Goal: Task Accomplishment & Management: Manage account settings

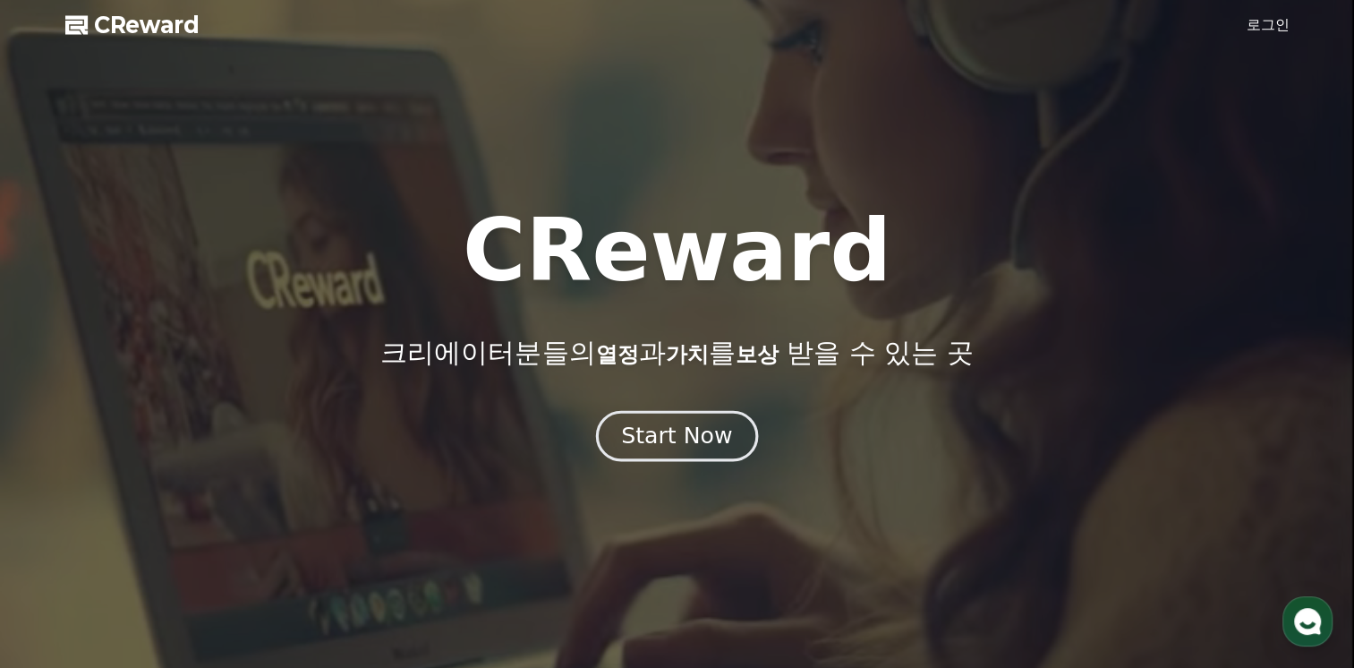
drag, startPoint x: 0, startPoint y: 0, endPoint x: 712, endPoint y: 436, distance: 835.1
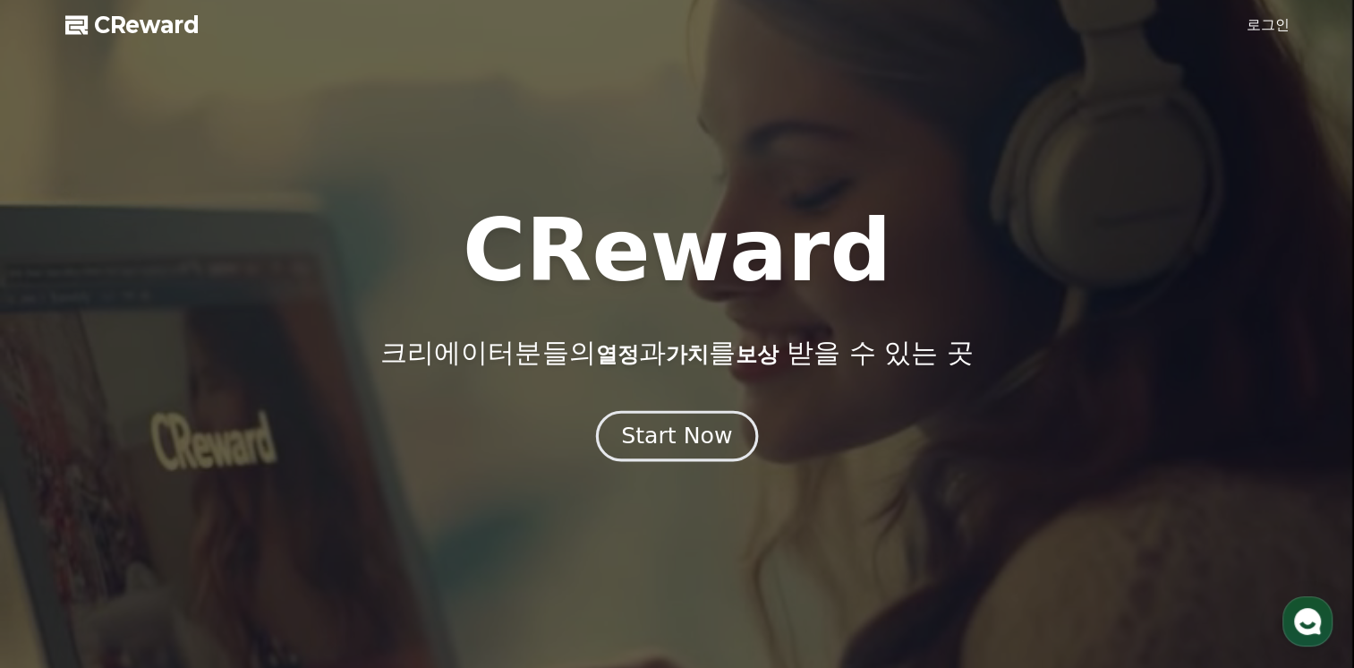
click at [712, 436] on div "Start Now" at bounding box center [676, 436] width 111 height 30
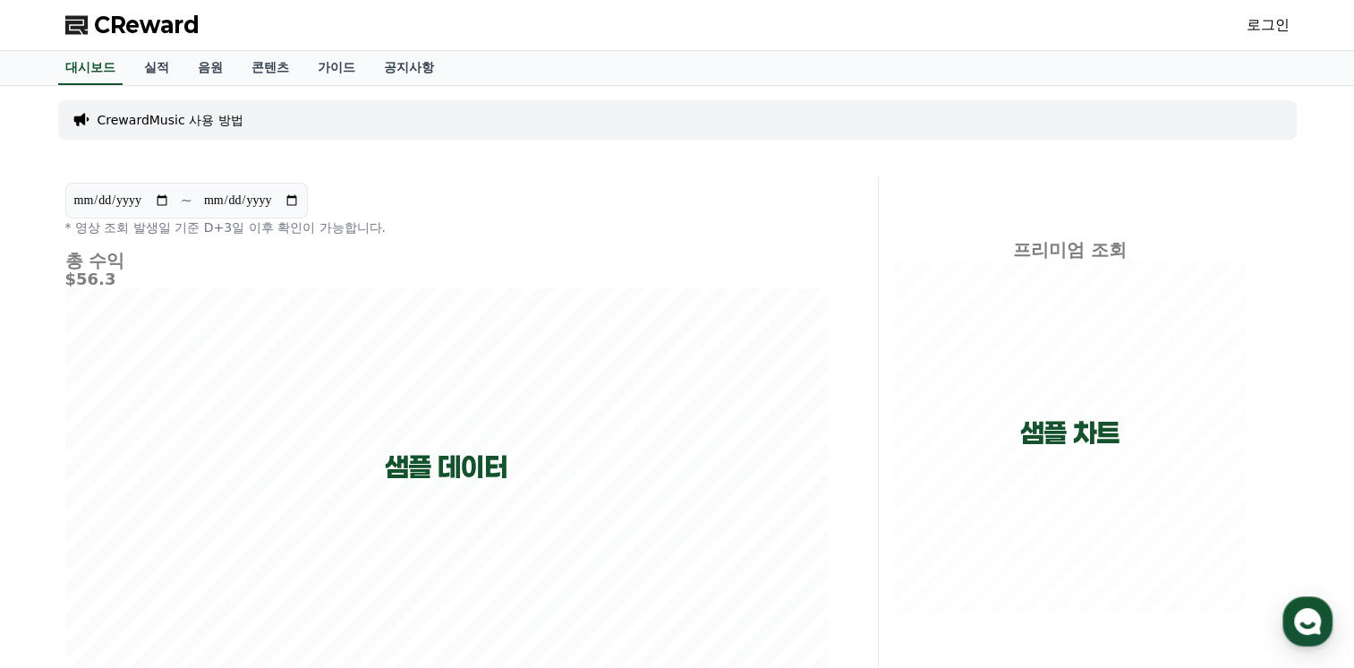
click at [1271, 27] on link "로그인" at bounding box center [1268, 24] width 43 height 21
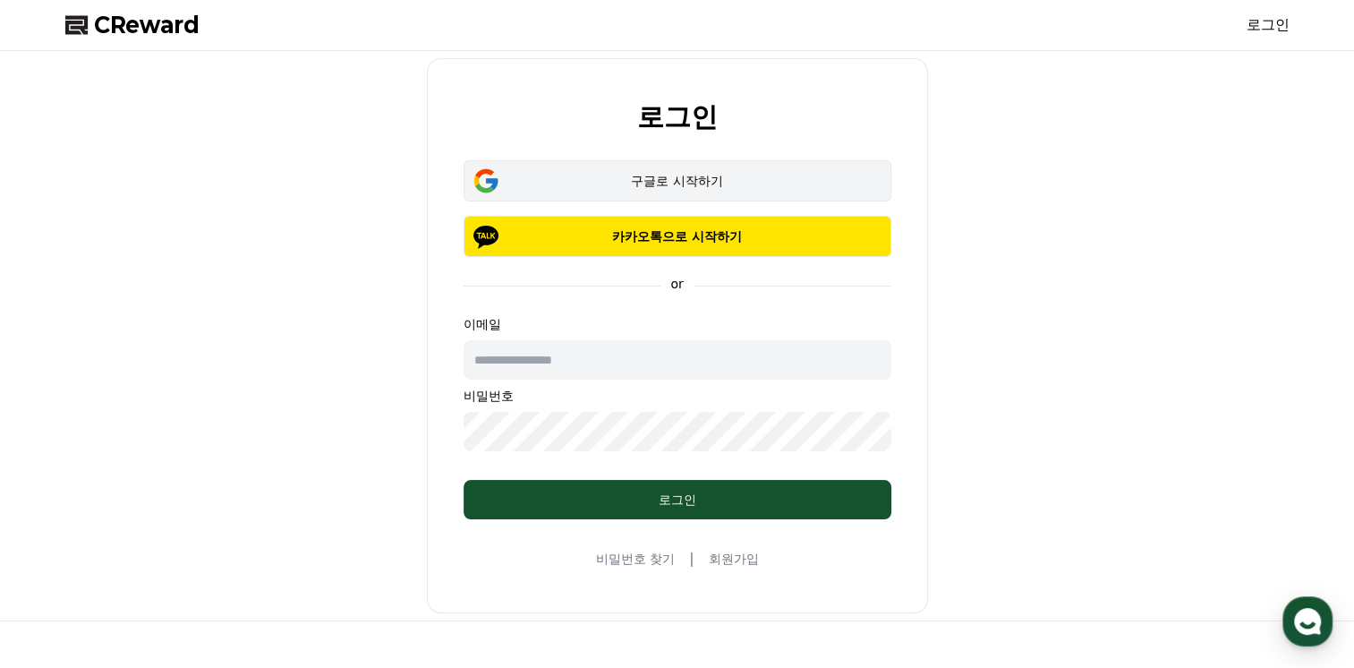
click at [752, 188] on div "구글로 시작하기" at bounding box center [678, 181] width 376 height 18
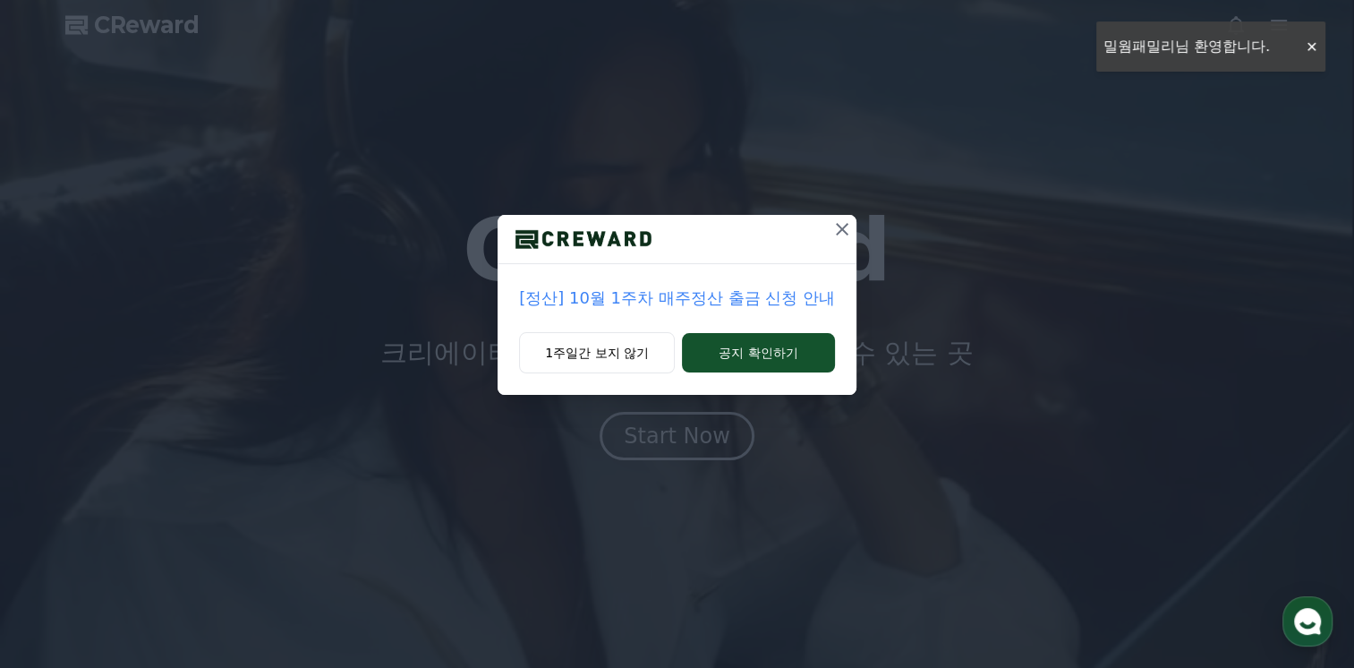
click at [844, 237] on icon at bounding box center [841, 228] width 21 height 21
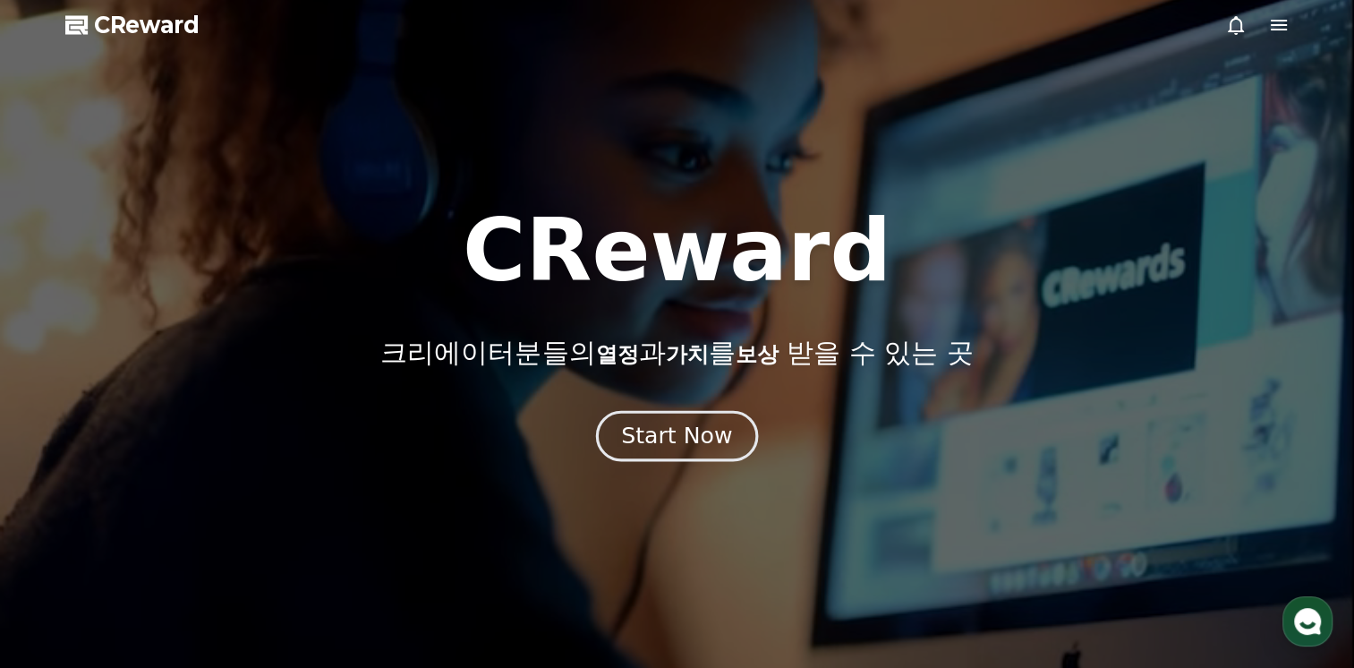
click at [684, 441] on div "Start Now" at bounding box center [676, 436] width 111 height 30
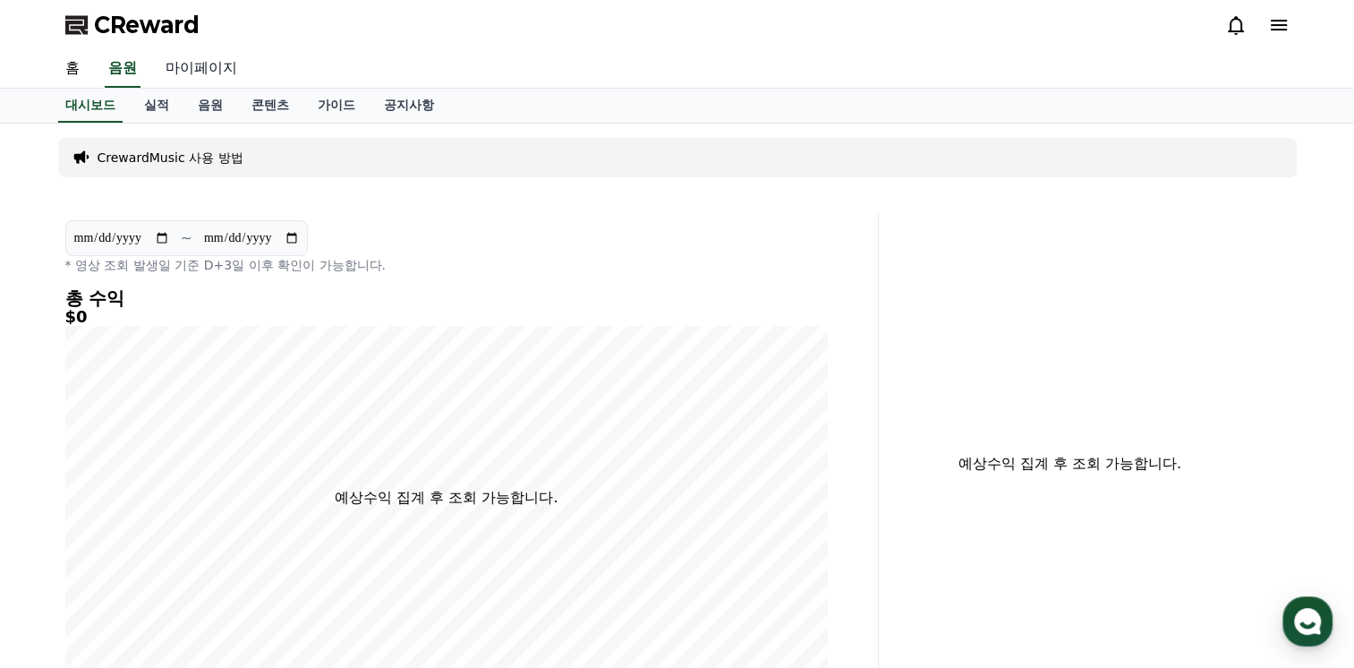
click at [192, 73] on link "마이페이지" at bounding box center [201, 69] width 100 height 38
select select "**********"
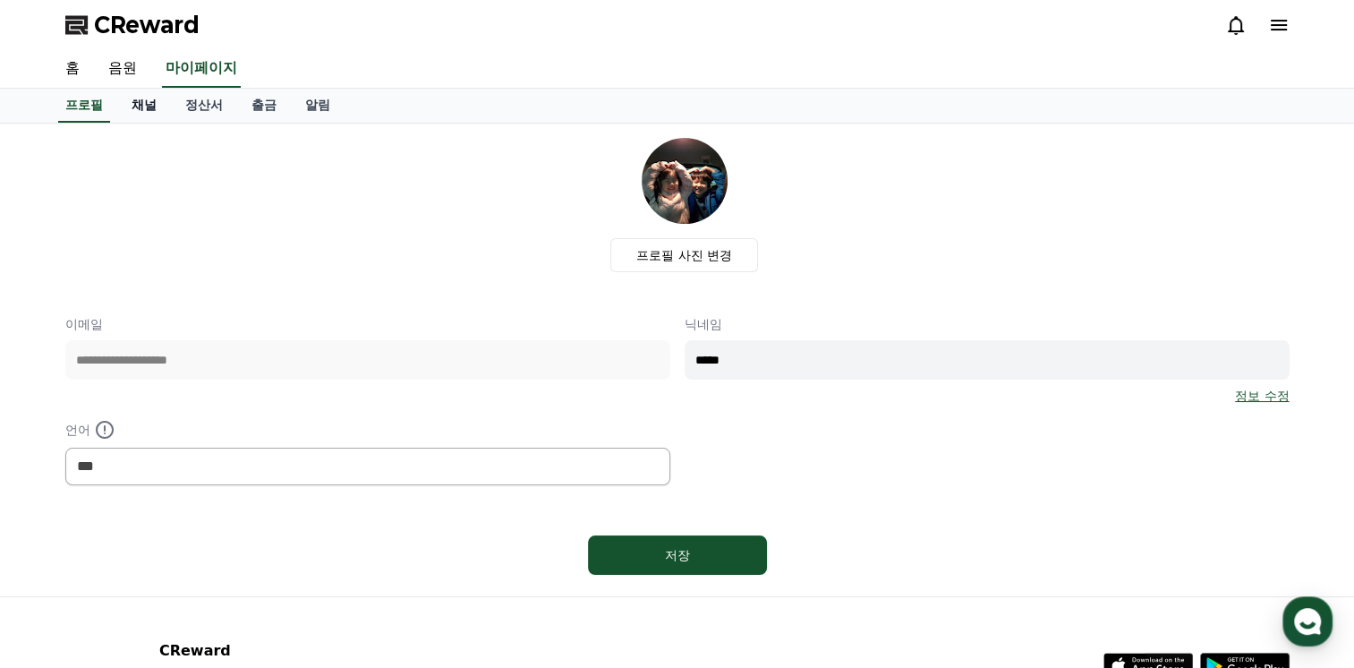
click at [140, 109] on link "채널" at bounding box center [144, 106] width 54 height 34
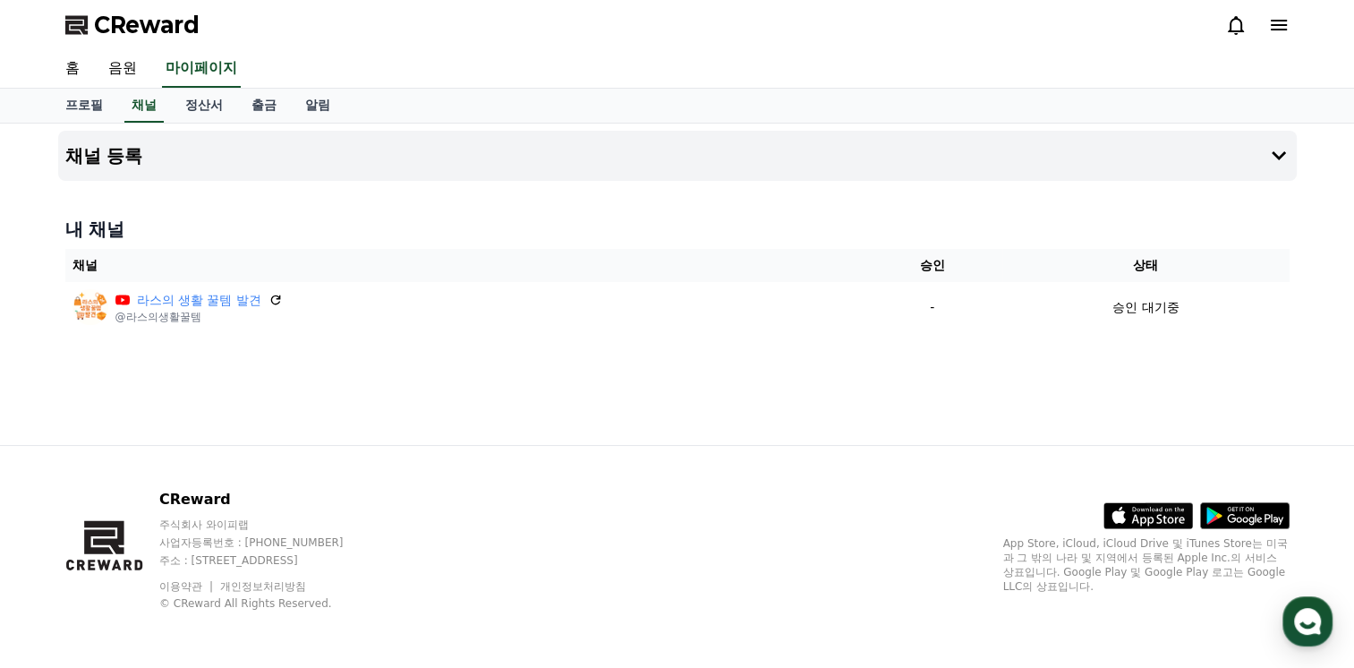
click at [744, 55] on div "홈 음원 마이페이지" at bounding box center [677, 69] width 1253 height 38
